Goal: Task Accomplishment & Management: Complete application form

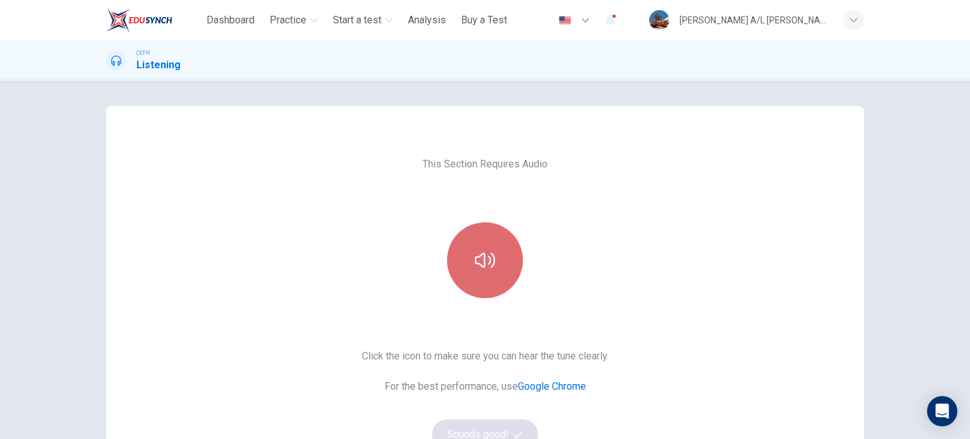
click at [465, 239] on button "button" at bounding box center [485, 260] width 76 height 76
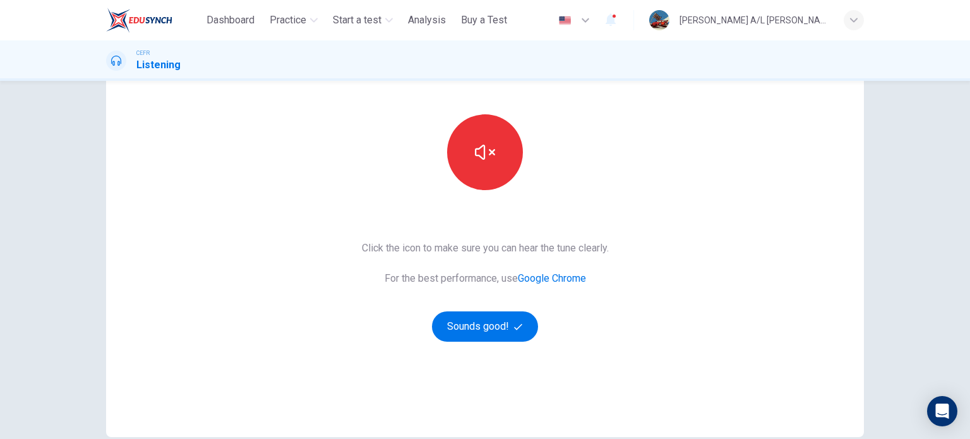
scroll to position [126, 0]
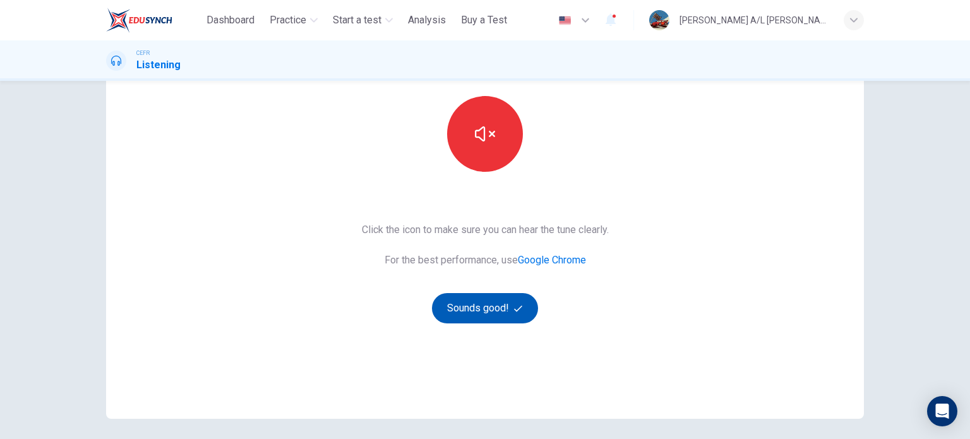
click at [447, 312] on button "Sounds good!" at bounding box center [485, 308] width 106 height 30
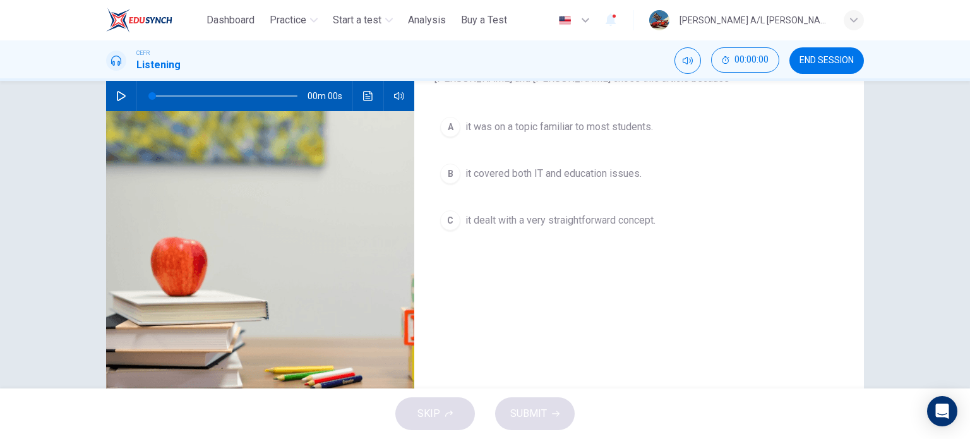
scroll to position [0, 0]
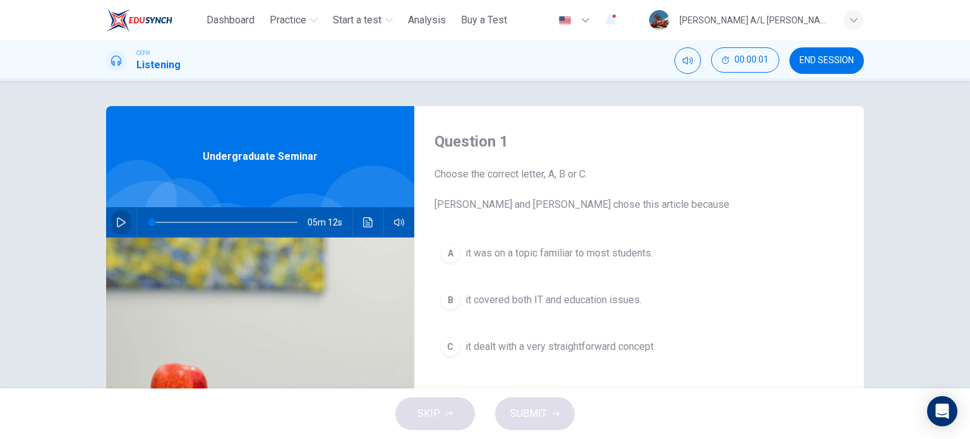
click at [120, 213] on button "button" at bounding box center [121, 222] width 20 height 30
type input "*"
drag, startPoint x: 154, startPoint y: 218, endPoint x: 139, endPoint y: 217, distance: 15.2
click at [148, 219] on span at bounding box center [152, 223] width 8 height 8
click at [121, 217] on icon "button" at bounding box center [121, 222] width 10 height 10
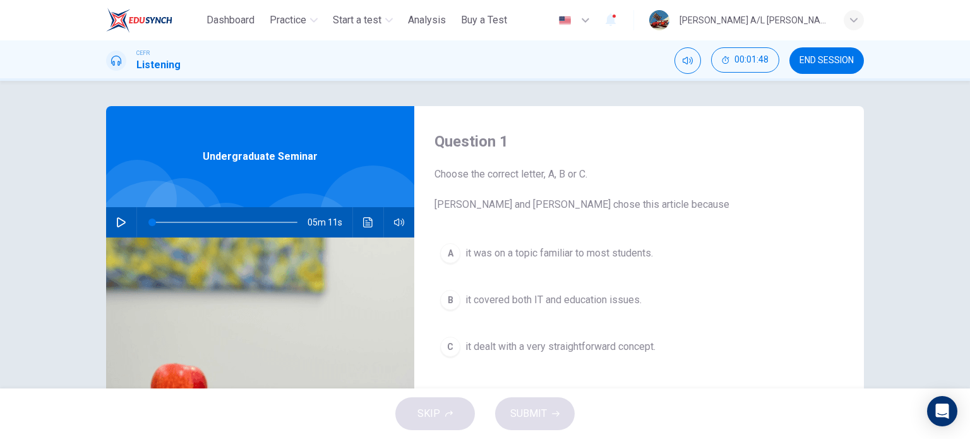
click at [116, 224] on icon "button" at bounding box center [121, 222] width 10 height 10
click at [118, 221] on icon "button" at bounding box center [121, 222] width 10 height 10
click at [111, 219] on button "button" at bounding box center [121, 222] width 20 height 30
click at [119, 222] on icon "button" at bounding box center [121, 222] width 10 height 10
type input "**"
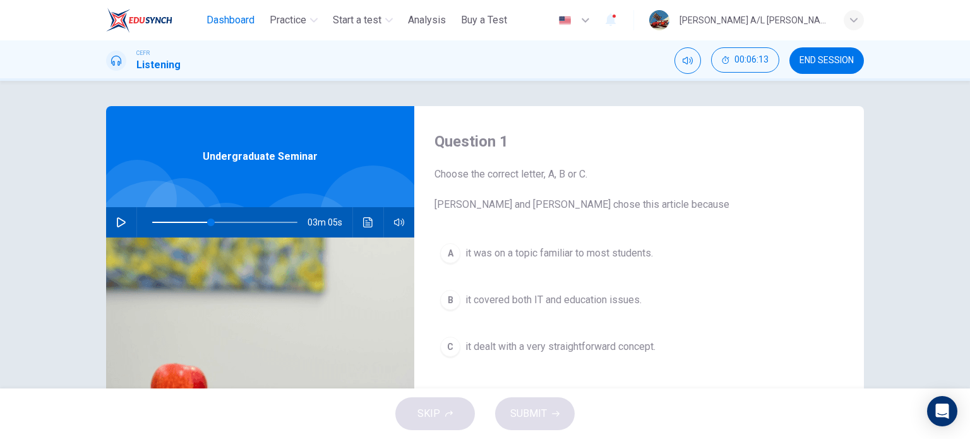
click at [221, 27] on span "Dashboard" at bounding box center [231, 20] width 48 height 15
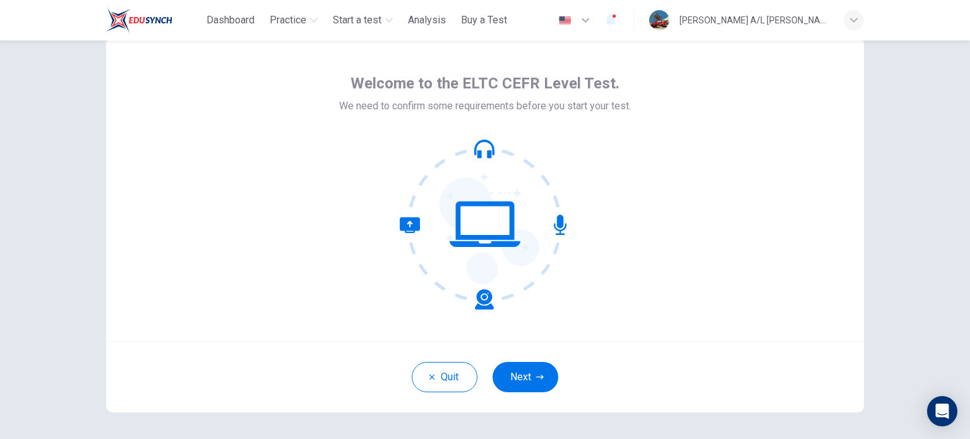
scroll to position [38, 0]
click at [536, 374] on icon "button" at bounding box center [540, 377] width 8 height 8
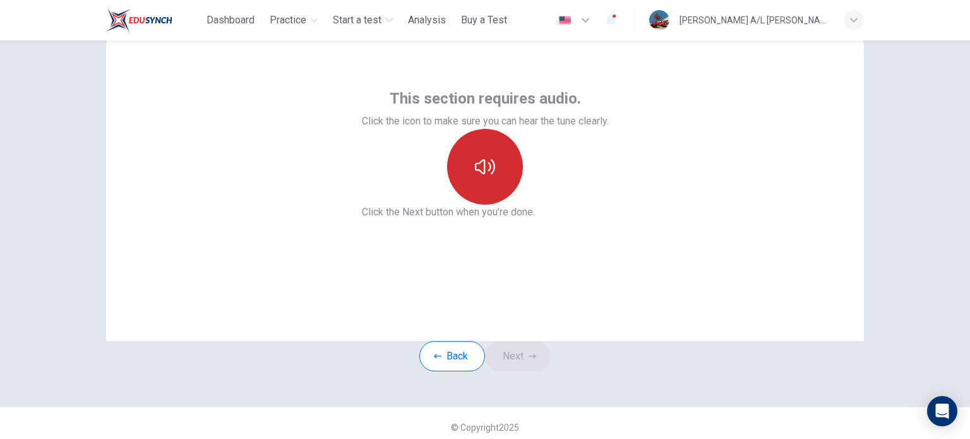
click at [480, 205] on button "button" at bounding box center [485, 167] width 76 height 76
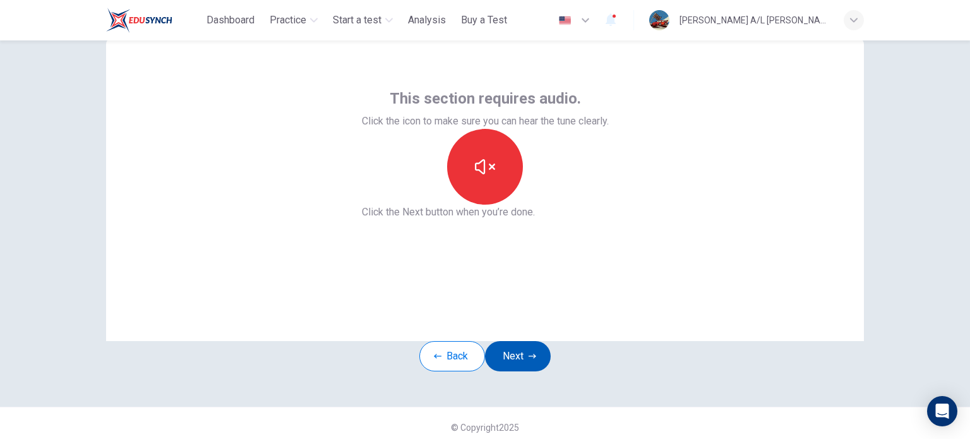
click at [526, 371] on button "Next" at bounding box center [518, 356] width 66 height 30
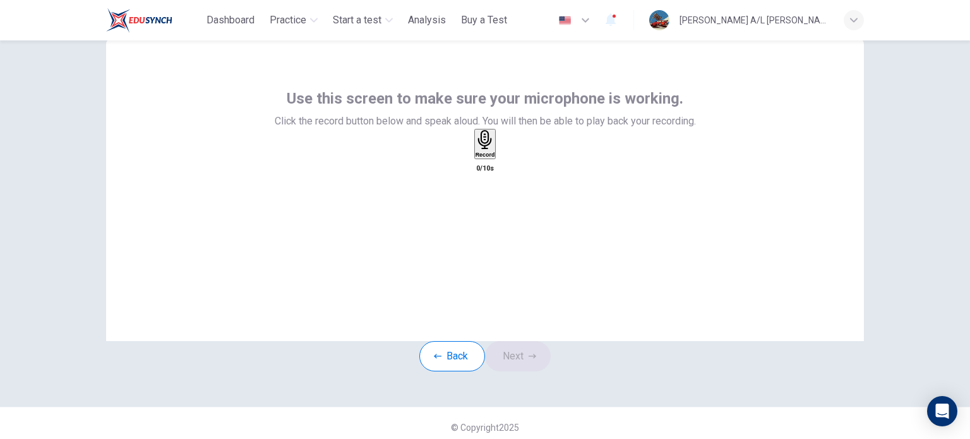
click at [481, 150] on icon "button" at bounding box center [485, 140] width 14 height 20
click at [509, 169] on icon "button" at bounding box center [505, 164] width 7 height 9
click at [497, 159] on div "button" at bounding box center [497, 153] width 0 height 9
click at [497, 157] on icon "button" at bounding box center [497, 157] width 0 height 0
click at [473, 159] on div "button" at bounding box center [473, 153] width 0 height 9
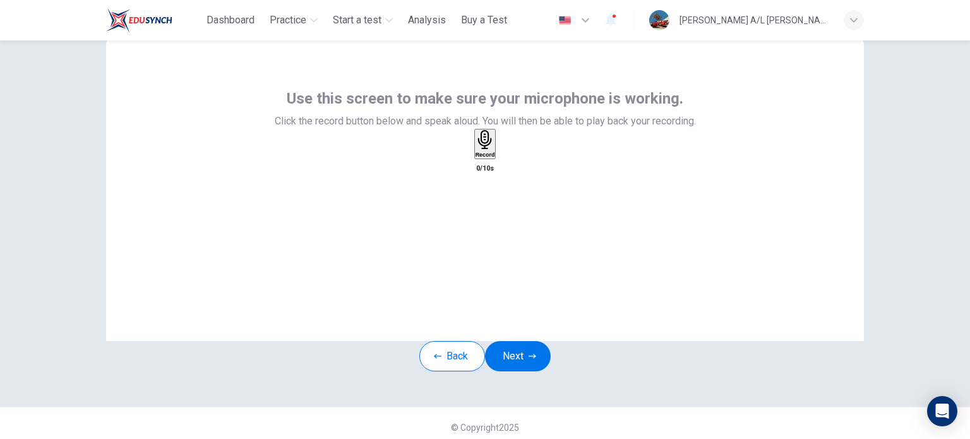
click at [476, 150] on icon "button" at bounding box center [486, 140] width 20 height 20
click at [481, 211] on icon "button" at bounding box center [485, 217] width 9 height 13
click at [497, 157] on icon "button" at bounding box center [497, 157] width 0 height 0
click at [473, 157] on icon "button" at bounding box center [473, 157] width 0 height 0
click at [476, 158] on div "Record" at bounding box center [486, 144] width 20 height 28
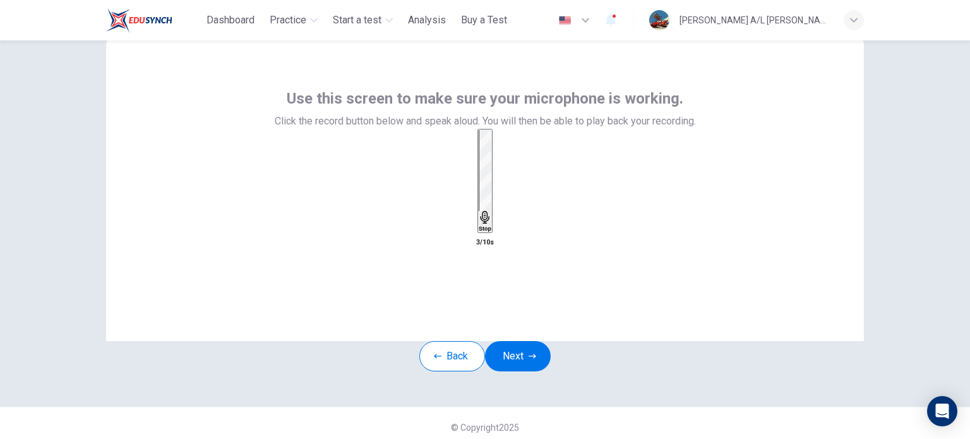
click at [479, 226] on h6 "Stop" at bounding box center [485, 229] width 13 height 6
click at [497, 157] on icon "button" at bounding box center [497, 157] width 0 height 0
click at [510, 170] on icon "button" at bounding box center [505, 164] width 11 height 11
click at [507, 371] on button "Next" at bounding box center [518, 356] width 66 height 30
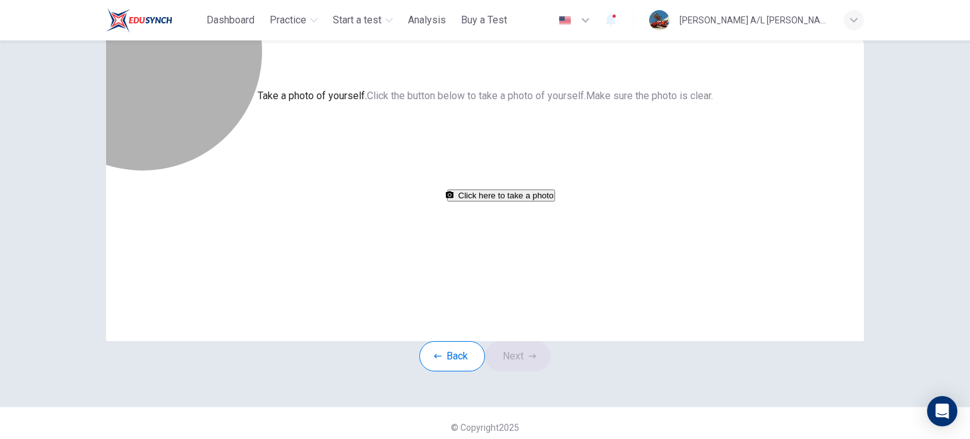
click at [447, 202] on button "Click here to take a photo" at bounding box center [501, 196] width 108 height 12
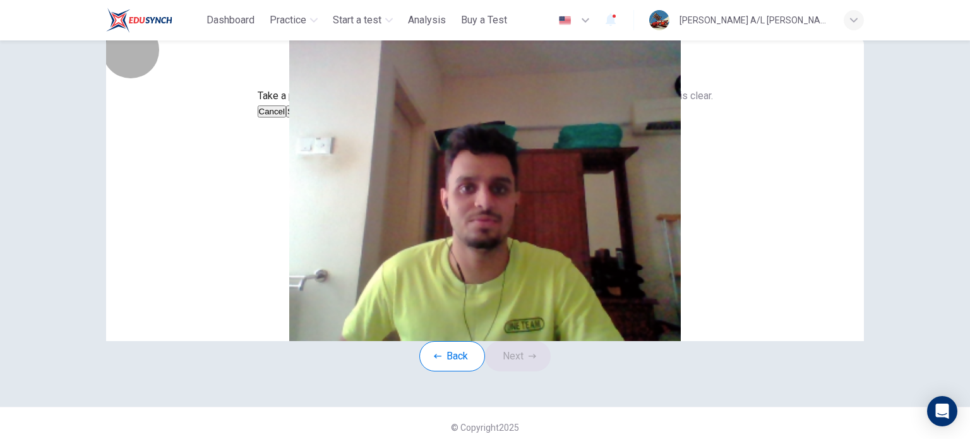
click at [287, 118] on button "Cancel" at bounding box center [272, 112] width 29 height 12
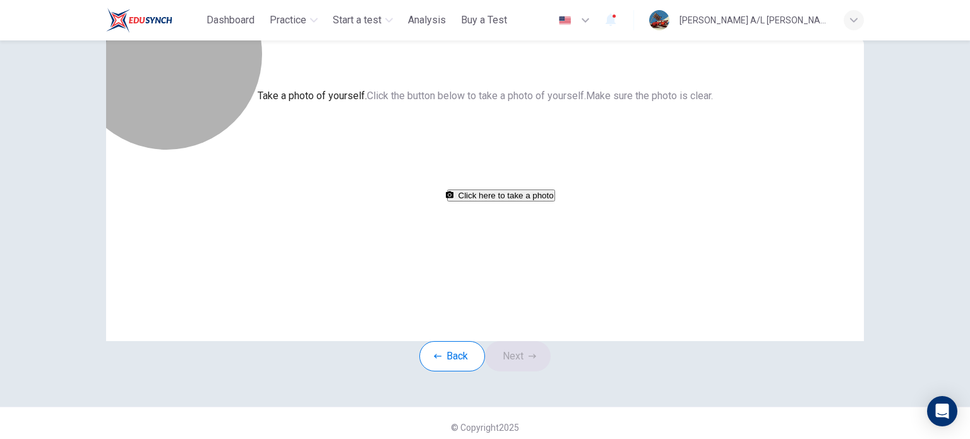
click at [466, 202] on button "Click here to take a photo" at bounding box center [501, 196] width 108 height 12
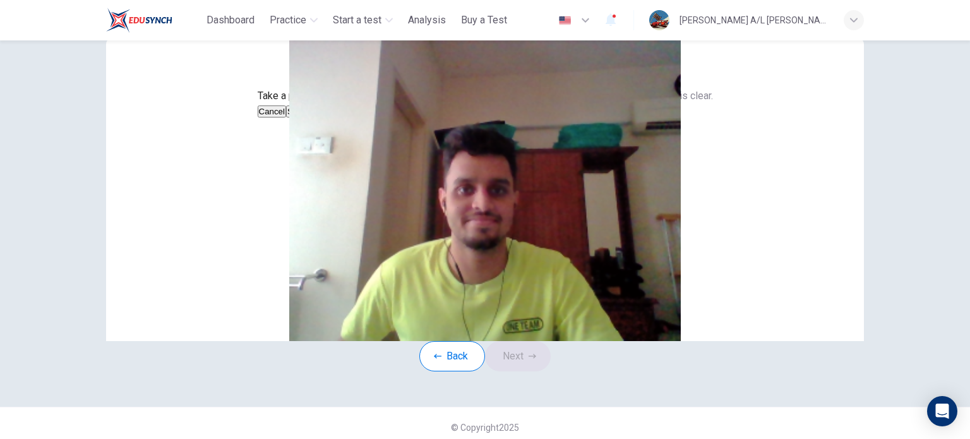
click at [308, 118] on button "Save" at bounding box center [296, 112] width 21 height 12
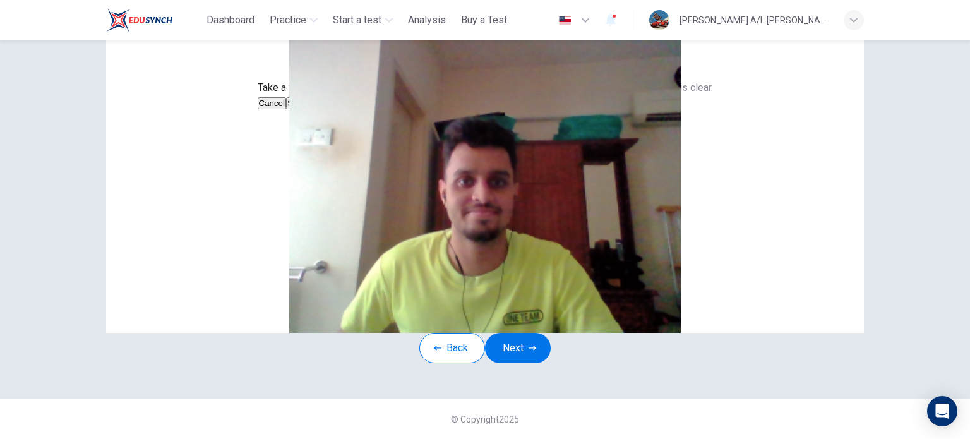
scroll to position [123, 0]
click at [516, 344] on button "Next" at bounding box center [518, 348] width 66 height 30
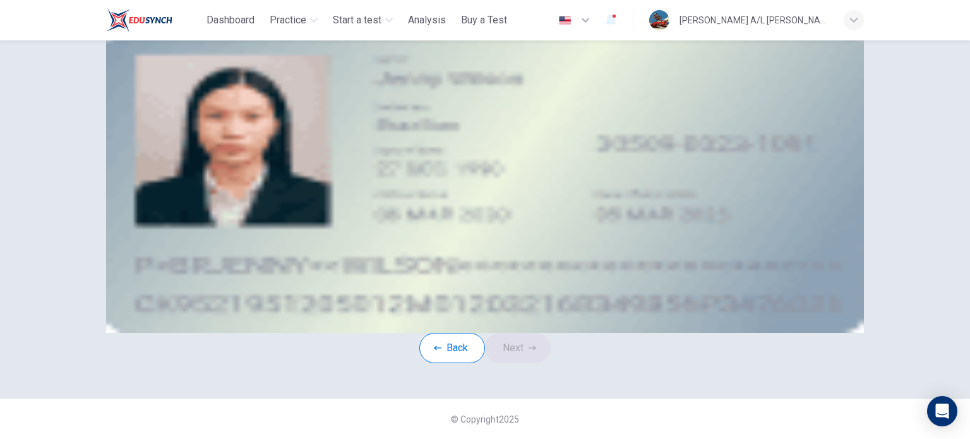
scroll to position [25, 0]
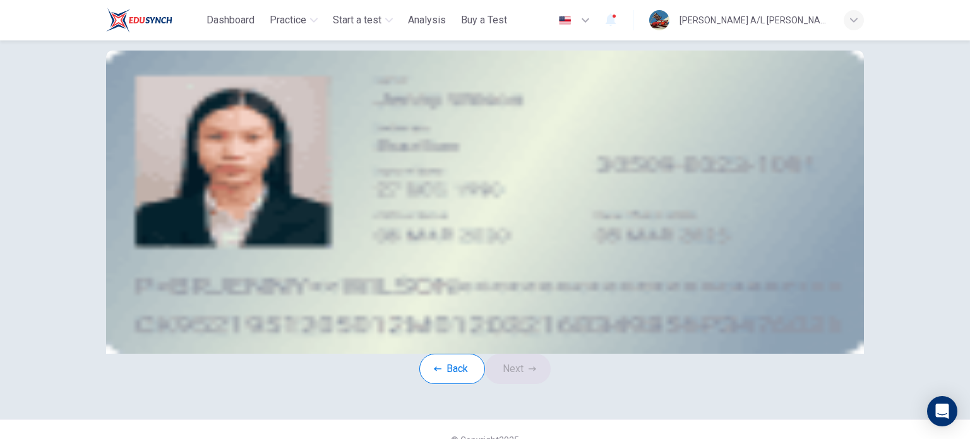
click at [212, 146] on button "upload" at bounding box center [206, 138] width 13 height 15
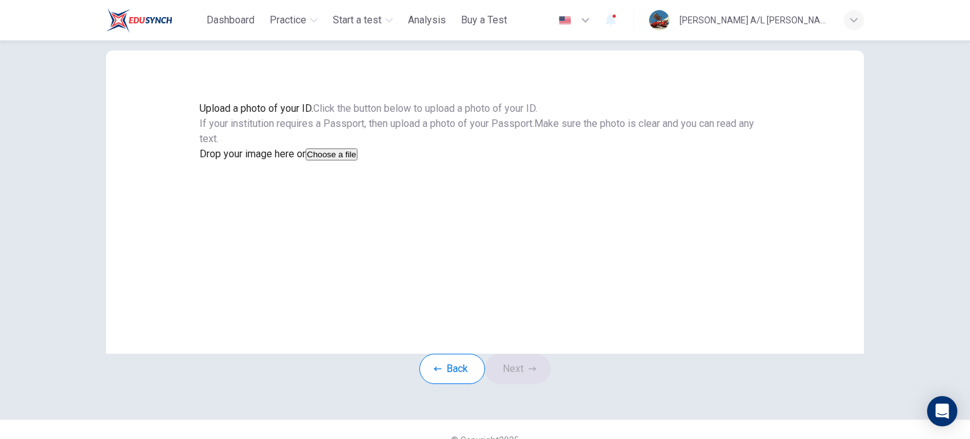
click at [358, 160] on button "Choose a file" at bounding box center [332, 154] width 52 height 12
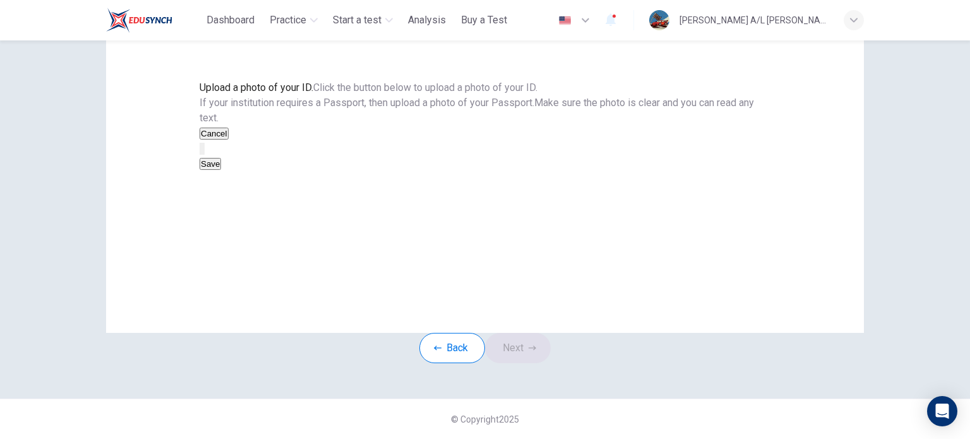
scroll to position [127, 0]
click at [221, 170] on button "Save" at bounding box center [210, 164] width 21 height 12
click at [529, 351] on button "Next" at bounding box center [518, 348] width 66 height 30
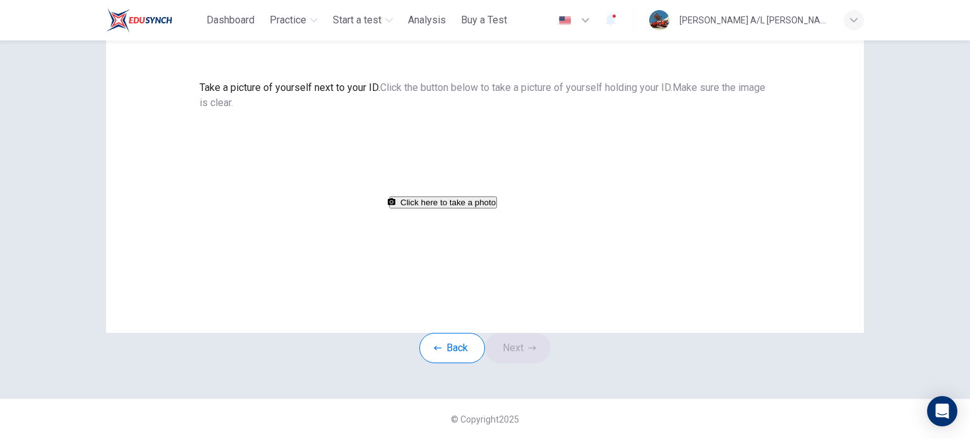
scroll to position [68, 0]
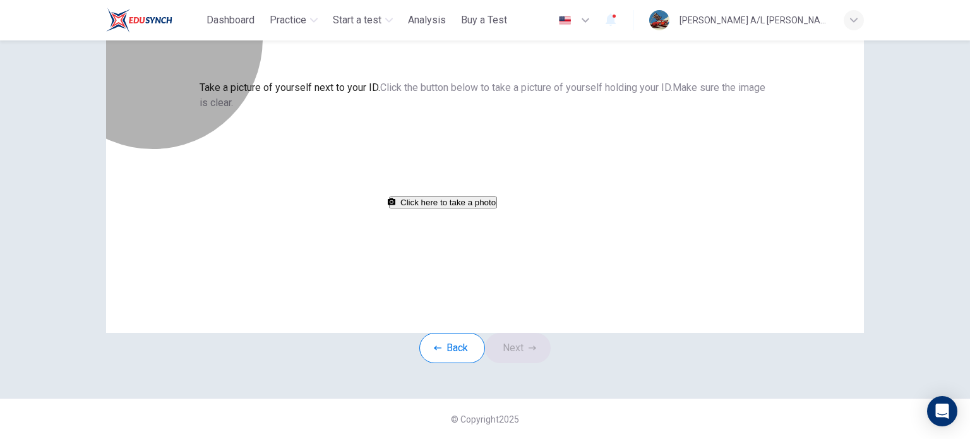
click at [452, 208] on button "Click here to take a photo" at bounding box center [443, 202] width 108 height 12
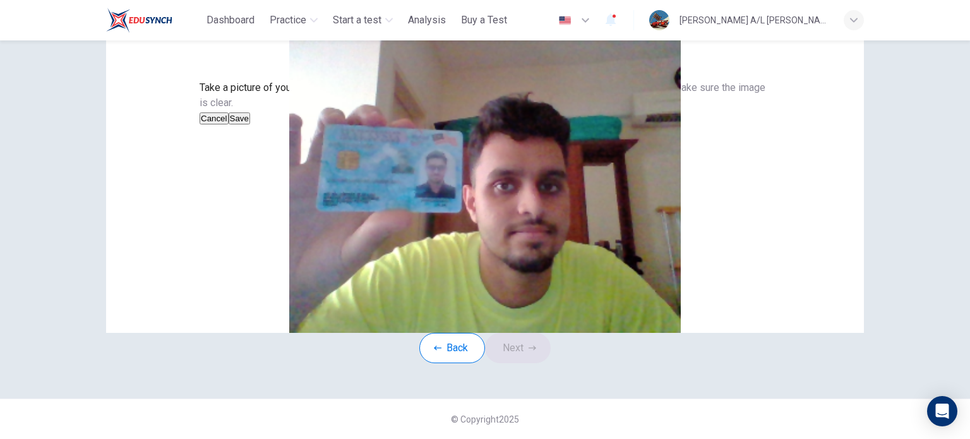
click at [250, 124] on button "Save" at bounding box center [239, 118] width 21 height 12
click at [524, 363] on button "Next" at bounding box center [518, 348] width 66 height 30
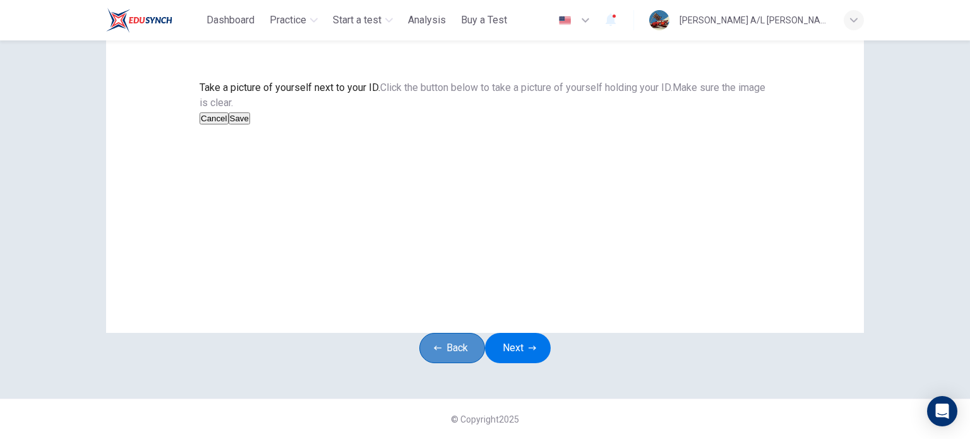
click at [435, 363] on button "Back" at bounding box center [452, 348] width 66 height 30
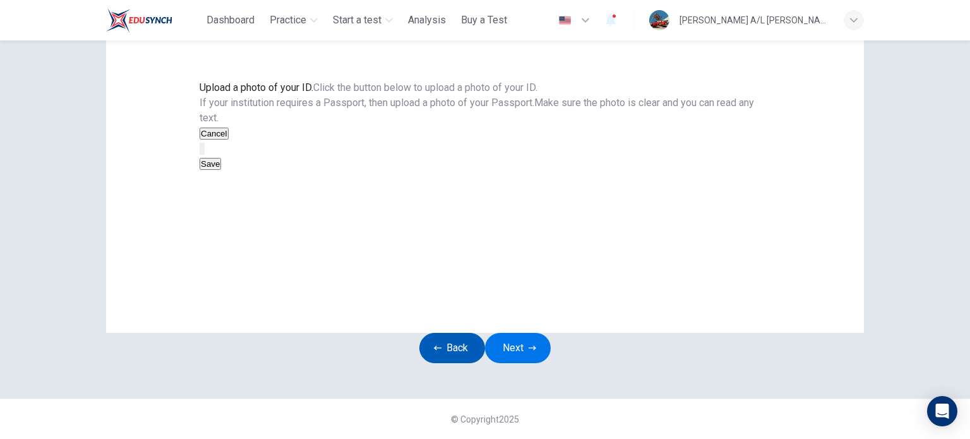
click at [434, 363] on button "Back" at bounding box center [452, 348] width 66 height 30
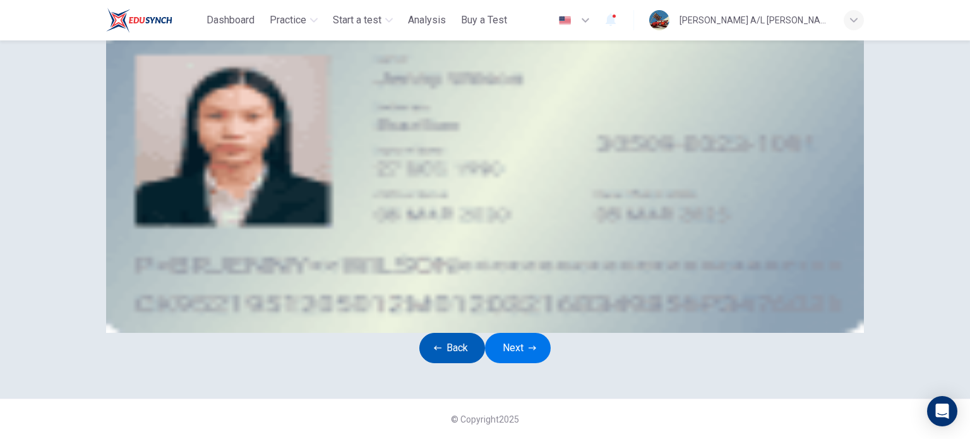
click at [434, 363] on button "Back" at bounding box center [452, 348] width 66 height 30
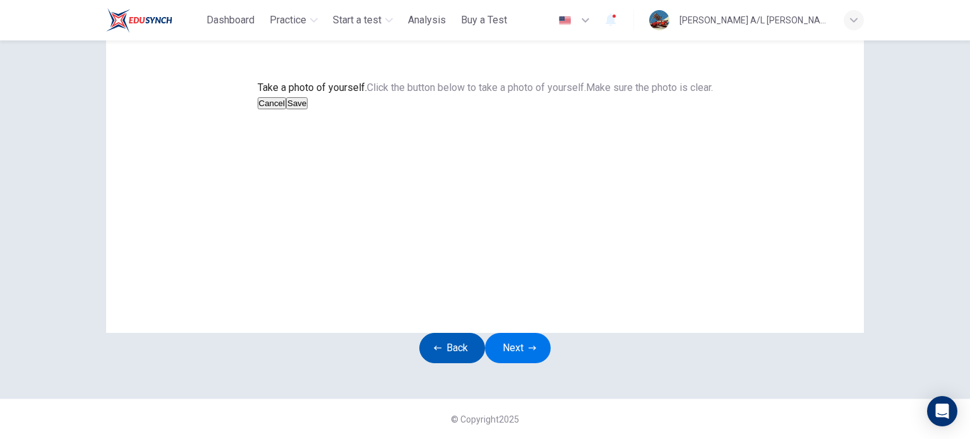
click at [434, 363] on button "Back" at bounding box center [452, 348] width 66 height 30
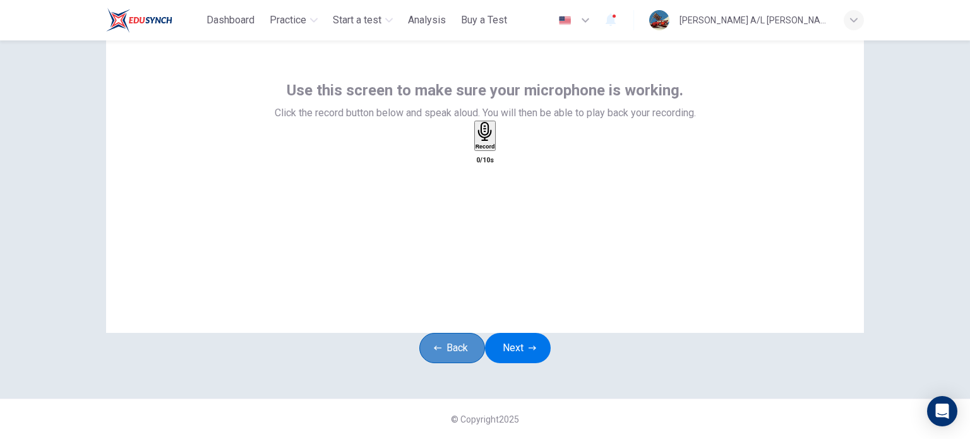
click at [434, 351] on icon "button" at bounding box center [438, 348] width 8 height 8
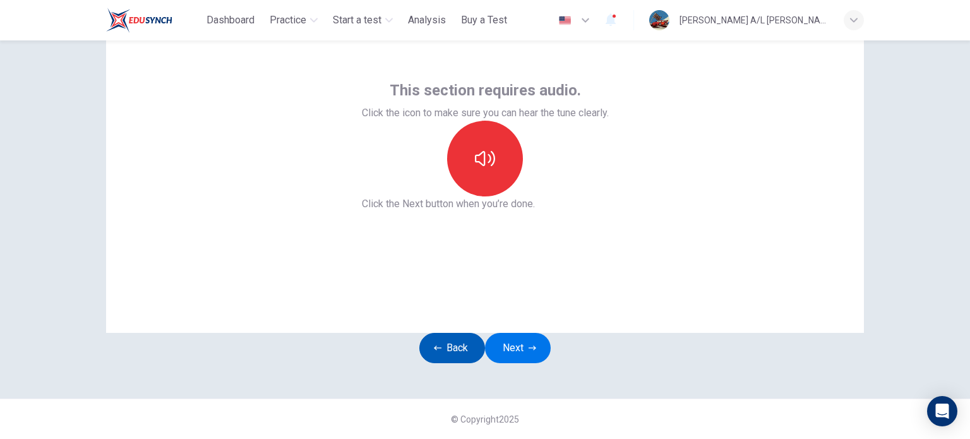
click at [434, 351] on icon "button" at bounding box center [438, 348] width 8 height 8
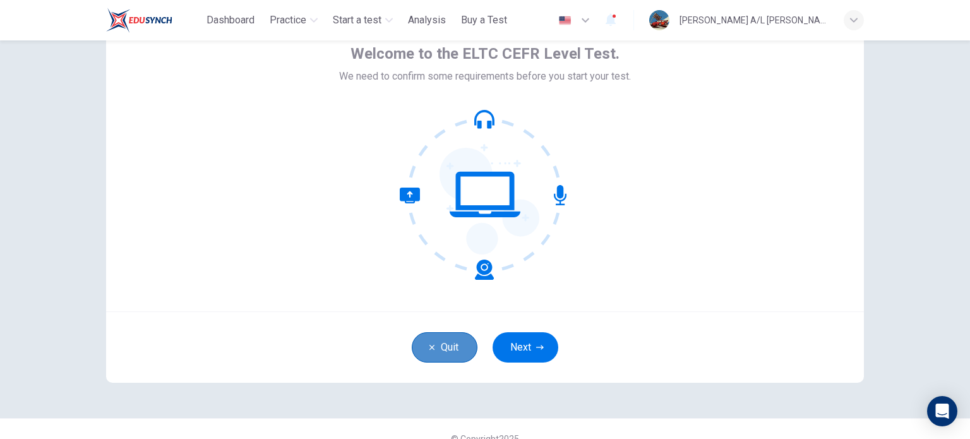
click at [428, 351] on icon "button" at bounding box center [432, 348] width 8 height 8
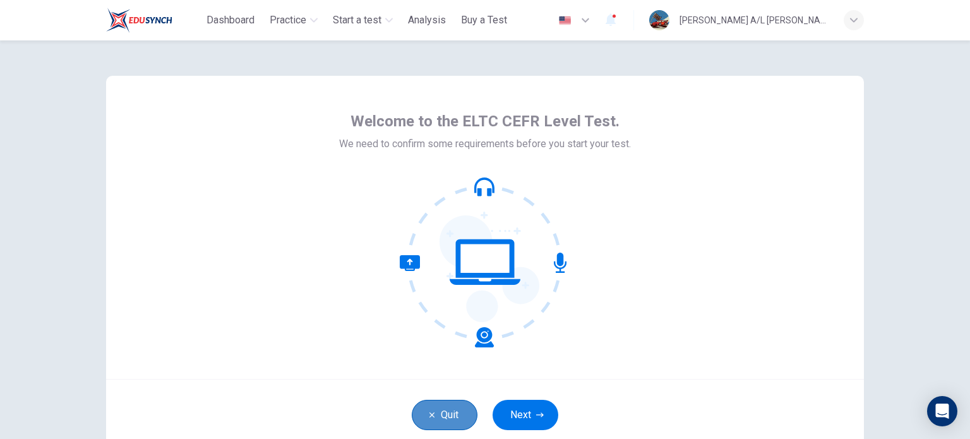
click at [449, 407] on button "Quit" at bounding box center [445, 415] width 66 height 30
